Goal: Task Accomplishment & Management: Use online tool/utility

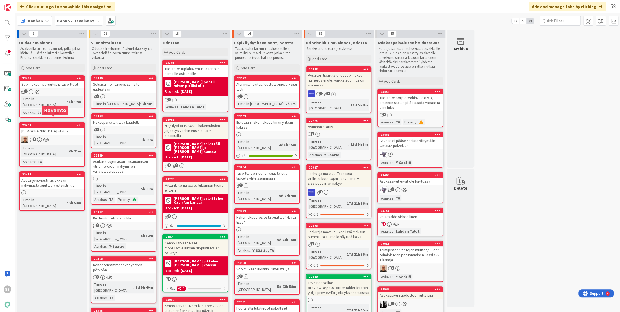
click at [68, 85] on div "Sopimuksen peruutus ja tavoitteet" at bounding box center [52, 84] width 65 height 7
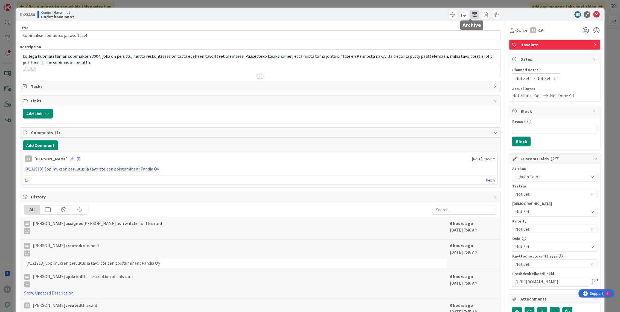
click at [470, 13] on span at bounding box center [474, 14] width 9 height 9
click at [482, 40] on button "Archive" at bounding box center [484, 40] width 22 height 10
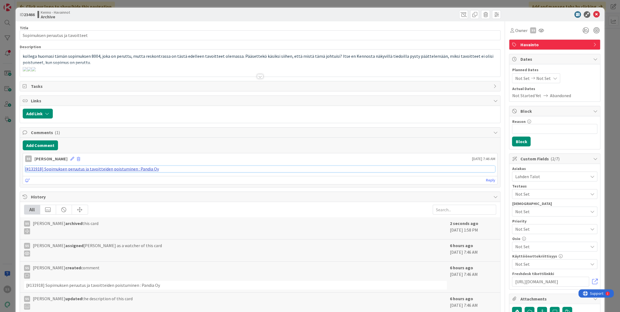
click at [92, 168] on link "[#131918] Sopimuksen peruutus ja tavoitteiden poistuminen : Pandia Oy" at bounding box center [92, 168] width 134 height 5
click at [459, 14] on span at bounding box center [463, 14] width 9 height 9
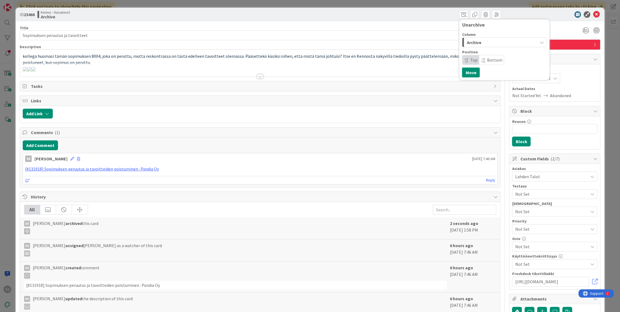
click at [483, 45] on div "Archive" at bounding box center [501, 42] width 72 height 9
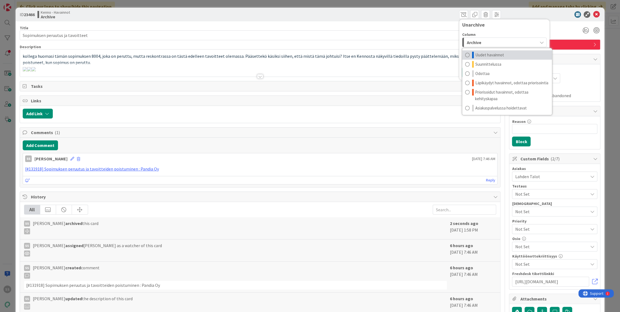
click at [491, 54] on span "Uudet havainnot" at bounding box center [489, 55] width 29 height 7
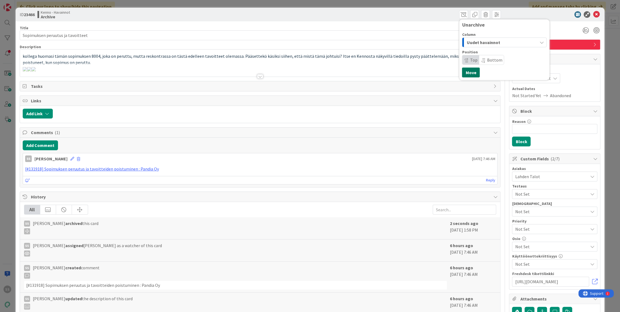
click at [465, 70] on button "Move" at bounding box center [471, 73] width 18 height 10
